Goal: Navigation & Orientation: Find specific page/section

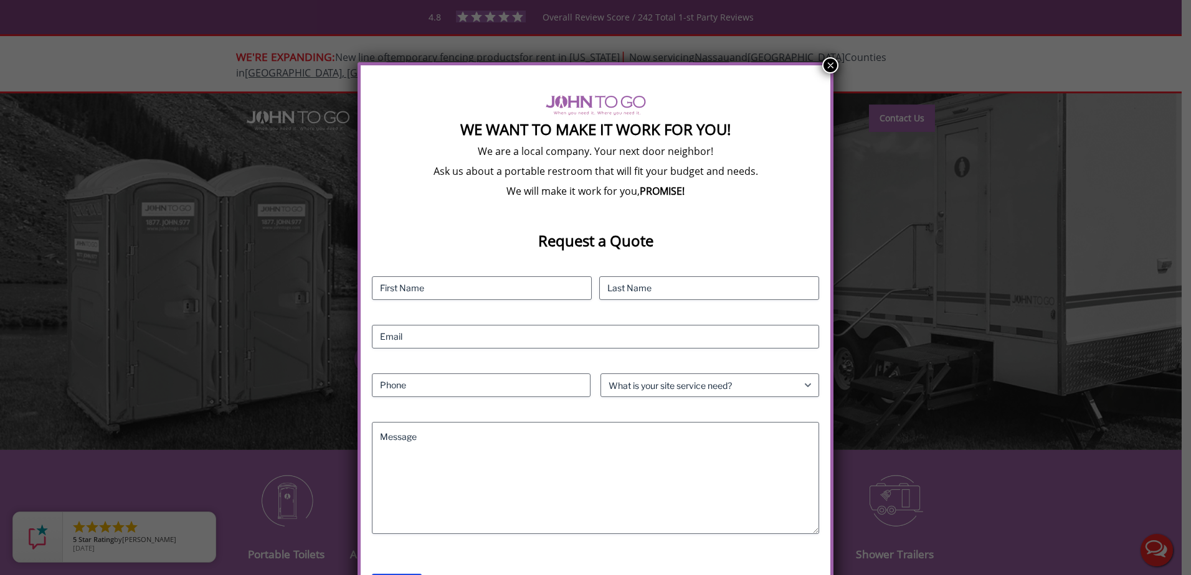
click at [827, 62] on button "×" at bounding box center [830, 65] width 16 height 16
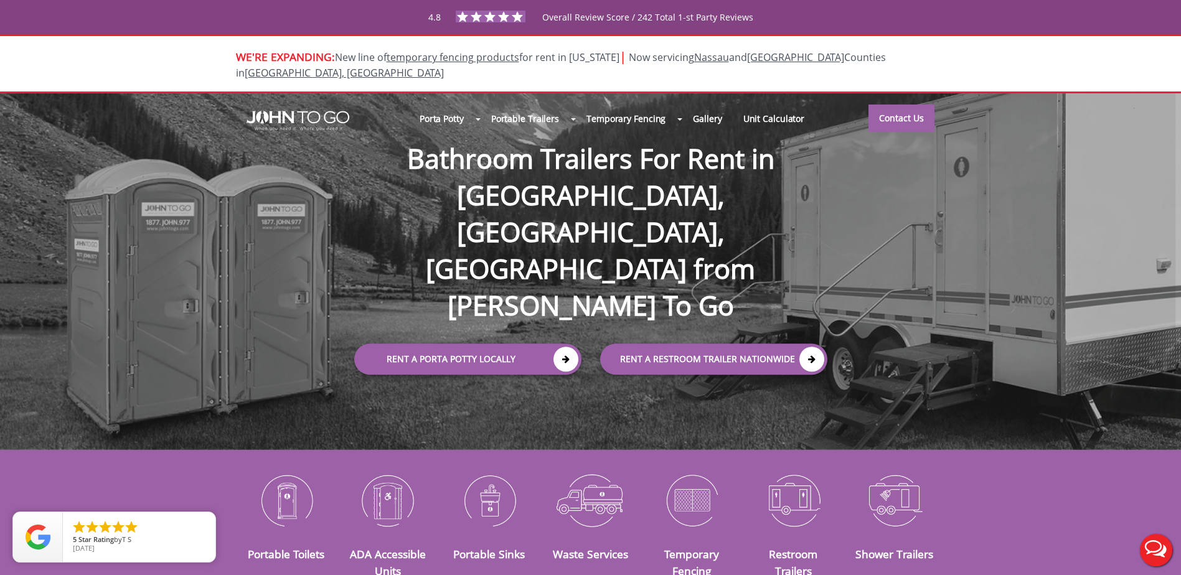
click at [444, 106] on div at bounding box center [590, 287] width 1181 height 575
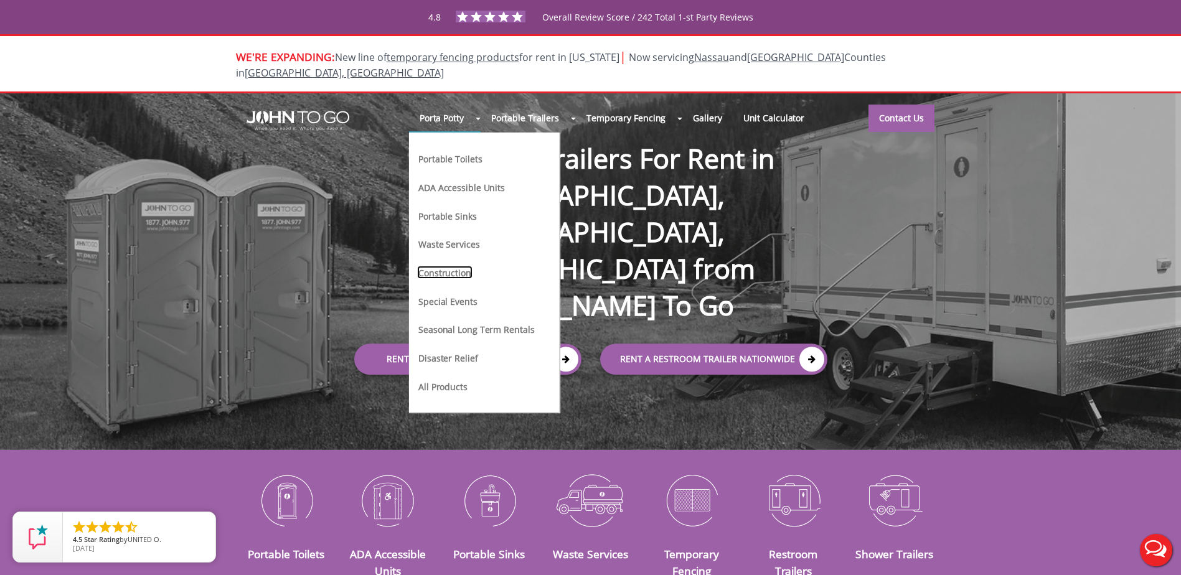
click at [452, 266] on link "Construction" at bounding box center [444, 272] width 55 height 13
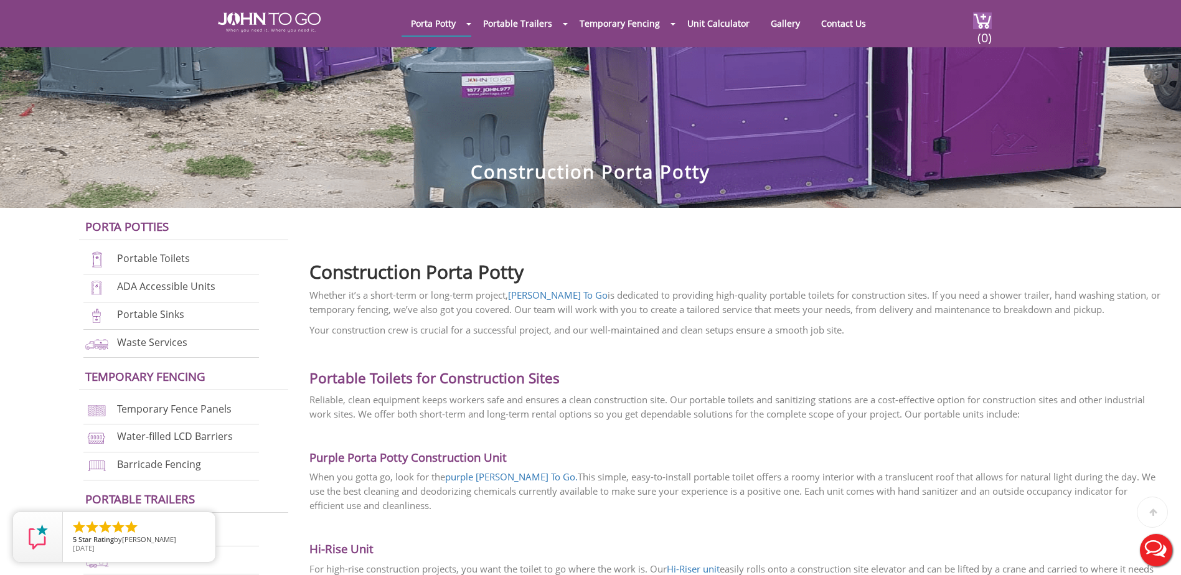
scroll to position [187, 0]
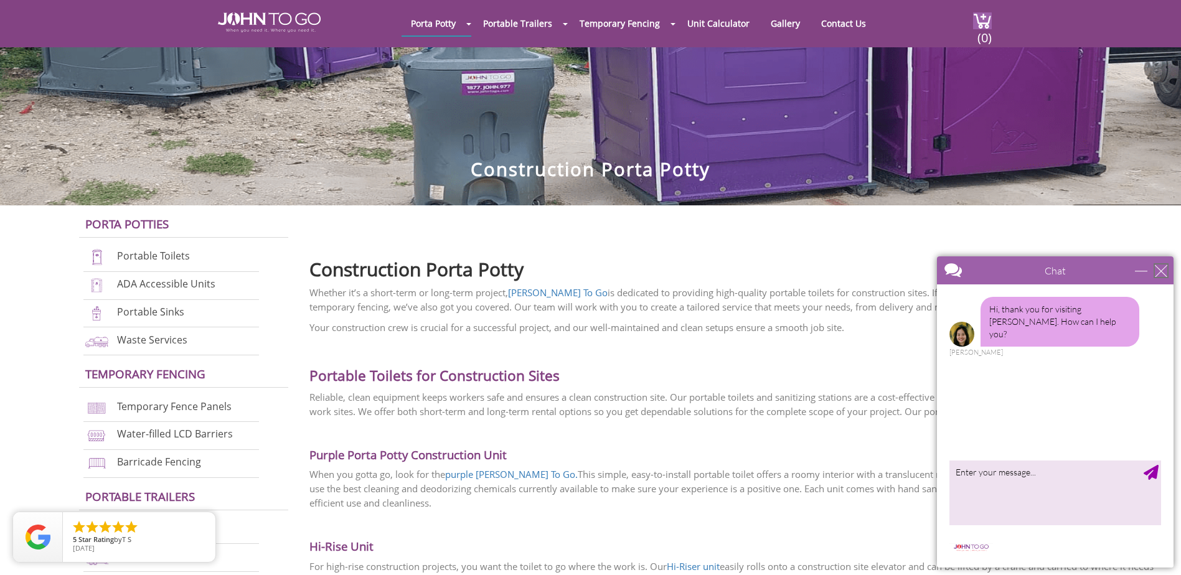
click at [1160, 269] on div "close" at bounding box center [1161, 271] width 12 height 12
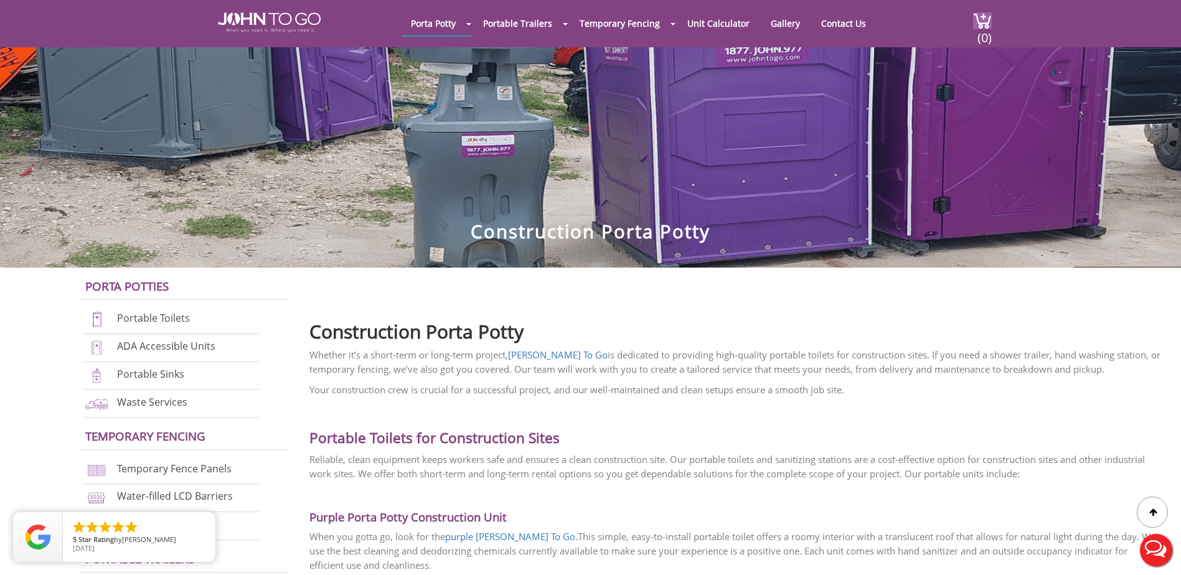
scroll to position [0, 0]
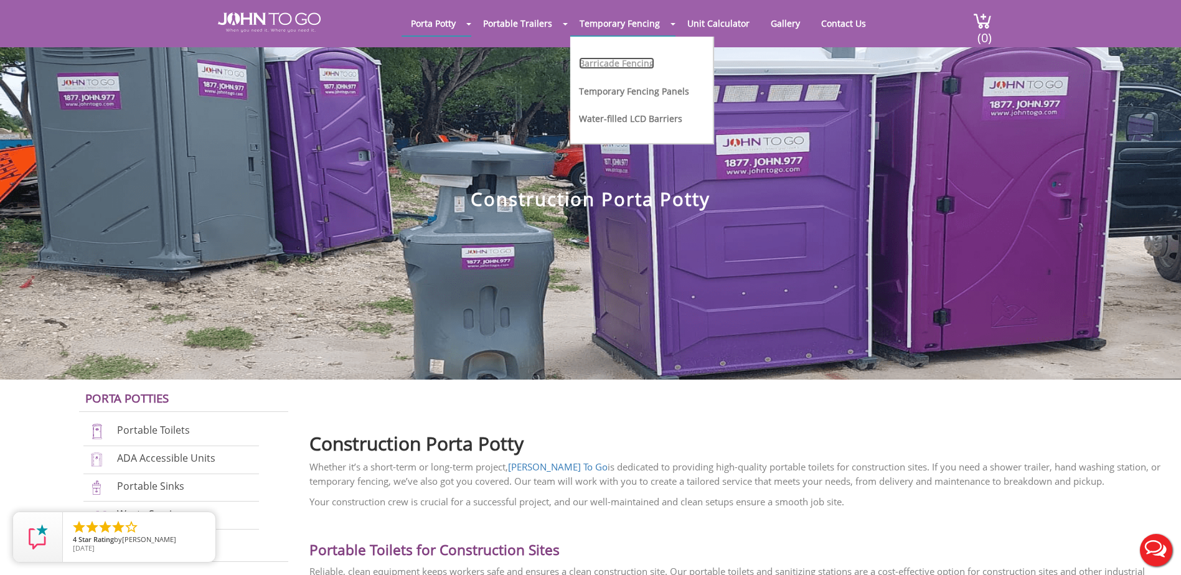
click at [635, 61] on link "Barricade Fencing" at bounding box center [616, 63] width 75 height 12
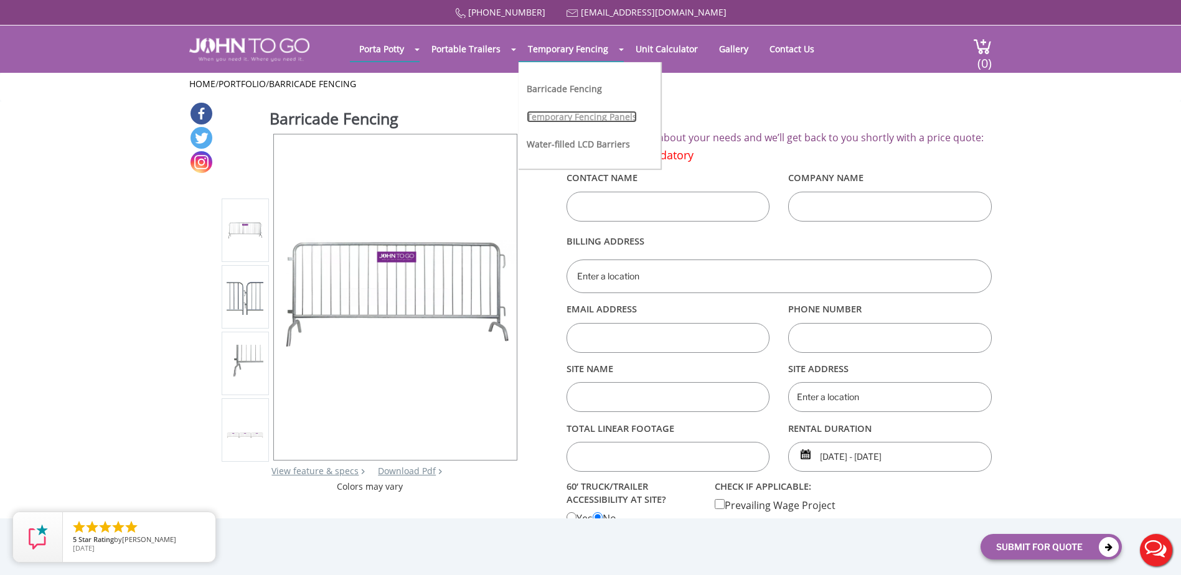
click at [590, 120] on link "Temporary Fencing Panels" at bounding box center [582, 117] width 110 height 12
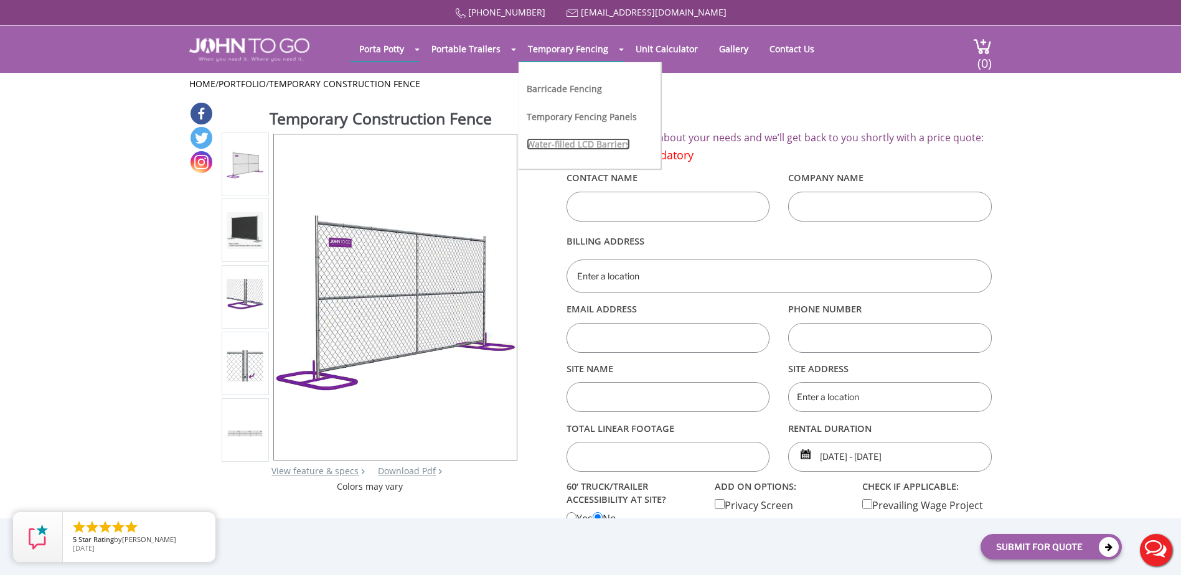
click at [561, 143] on link "Water-filled LCD Barriers" at bounding box center [578, 144] width 103 height 12
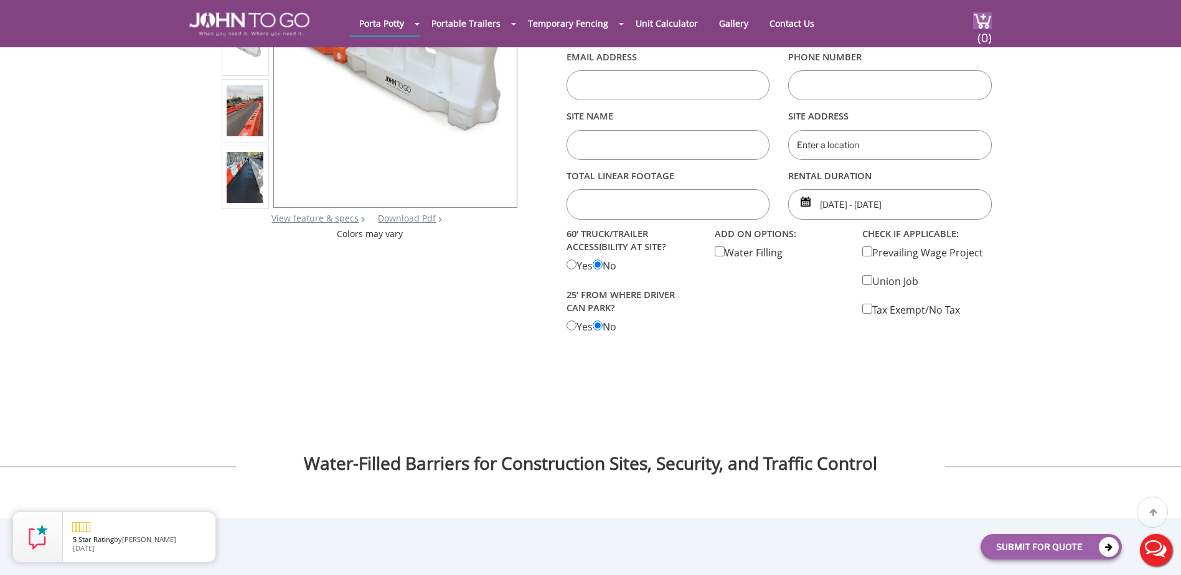
scroll to position [249, 0]
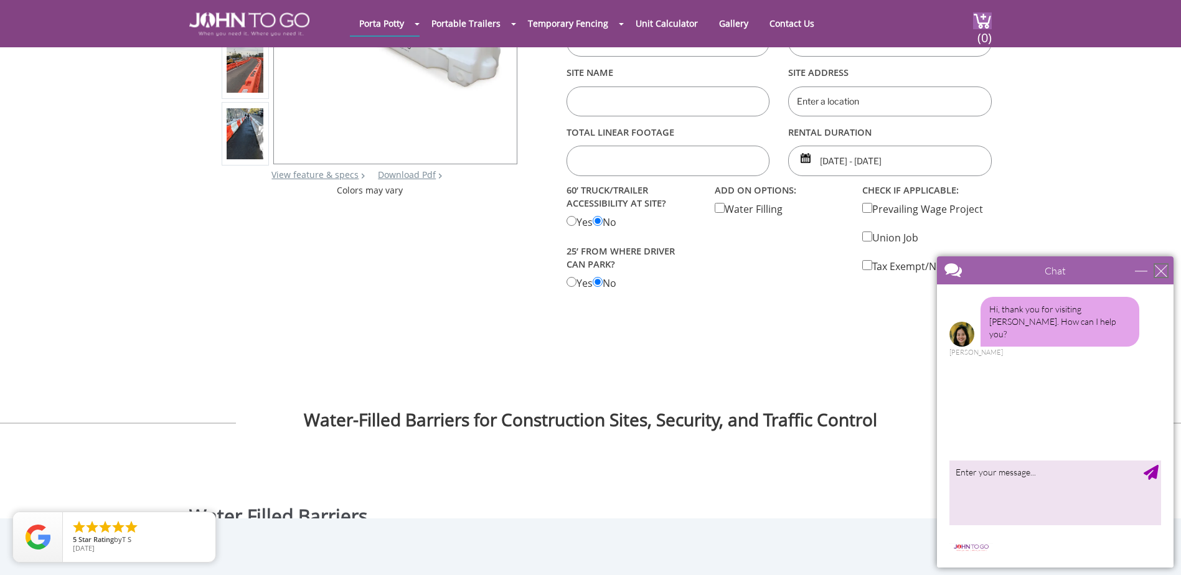
click at [1167, 272] on div "close" at bounding box center [1161, 271] width 12 height 12
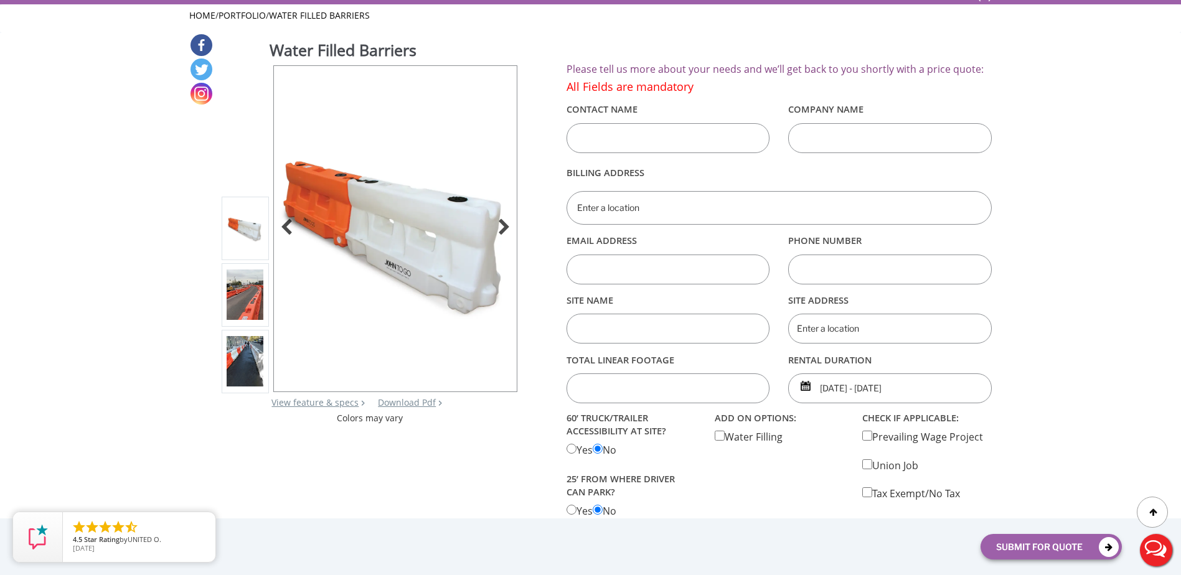
scroll to position [0, 0]
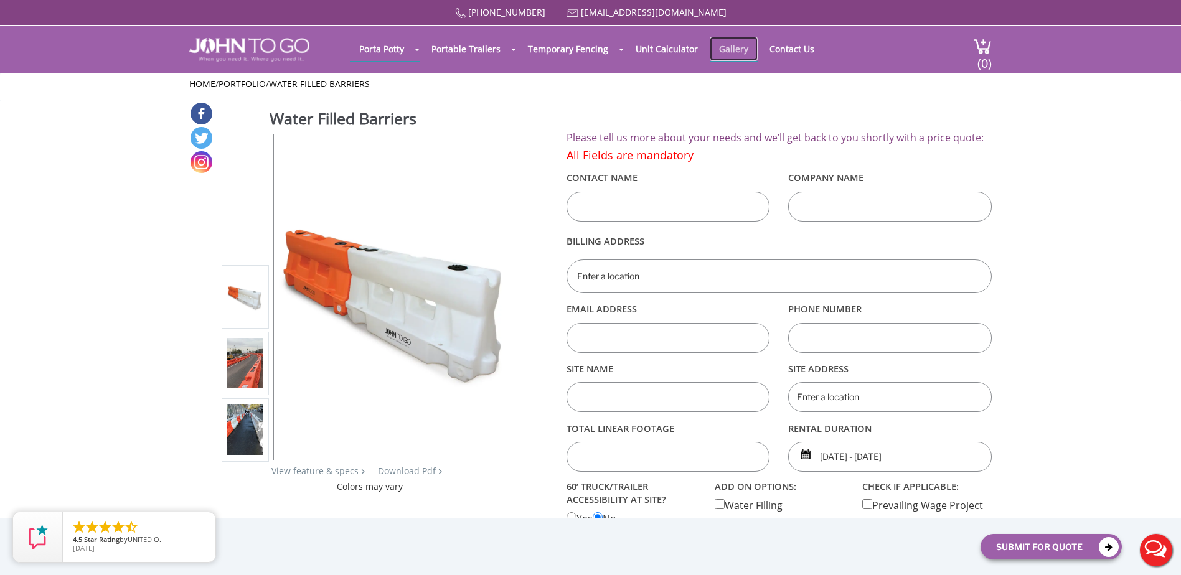
click at [722, 53] on link "Gallery" at bounding box center [734, 49] width 48 height 24
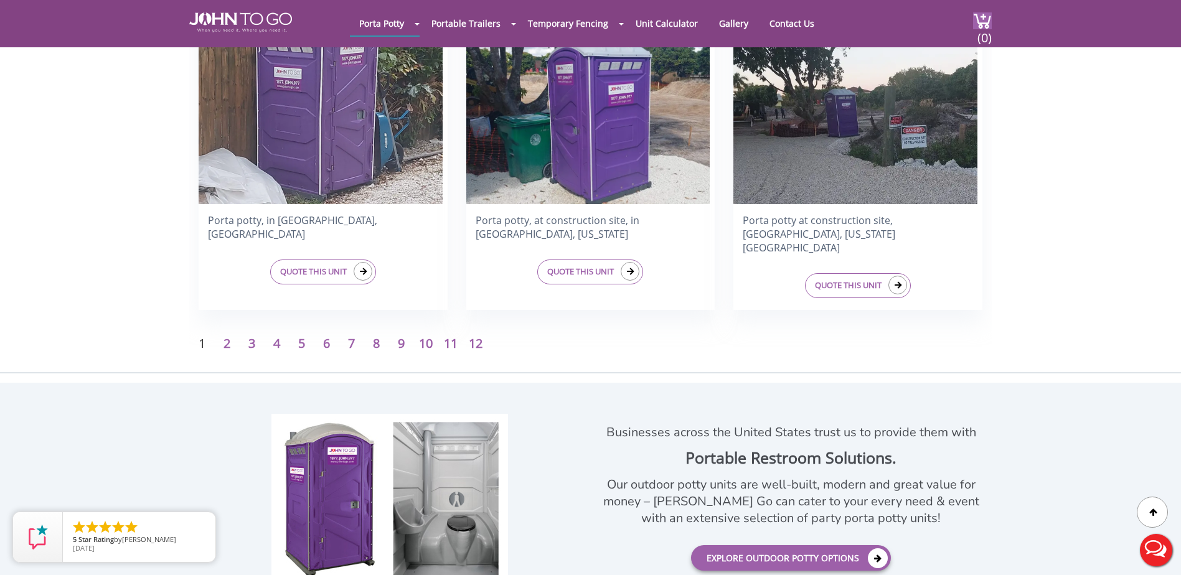
scroll to position [2055, 0]
